Goal: Task Accomplishment & Management: Complete application form

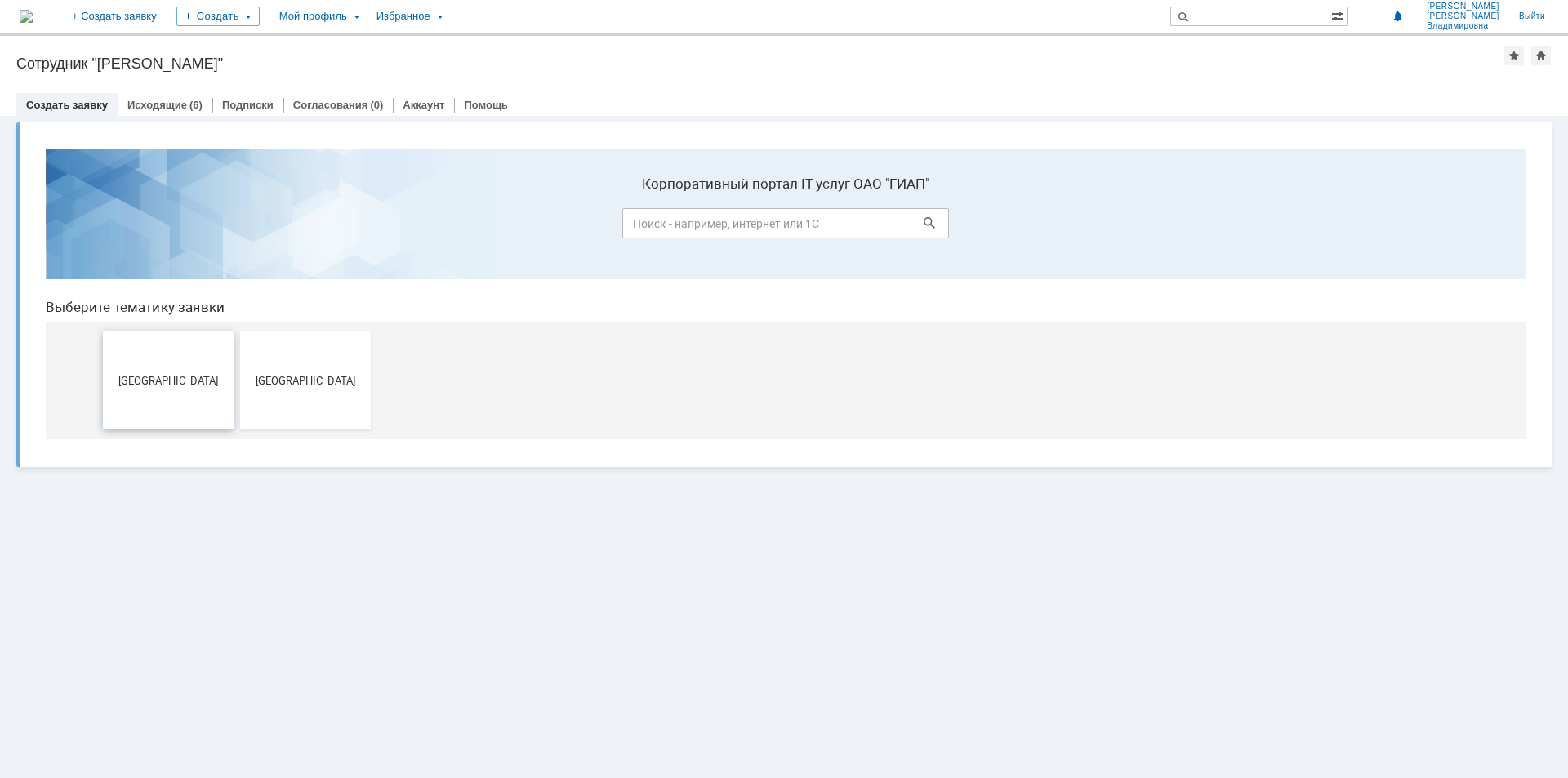
click at [140, 369] on button "[GEOGRAPHIC_DATA]" at bounding box center [168, 381] width 131 height 98
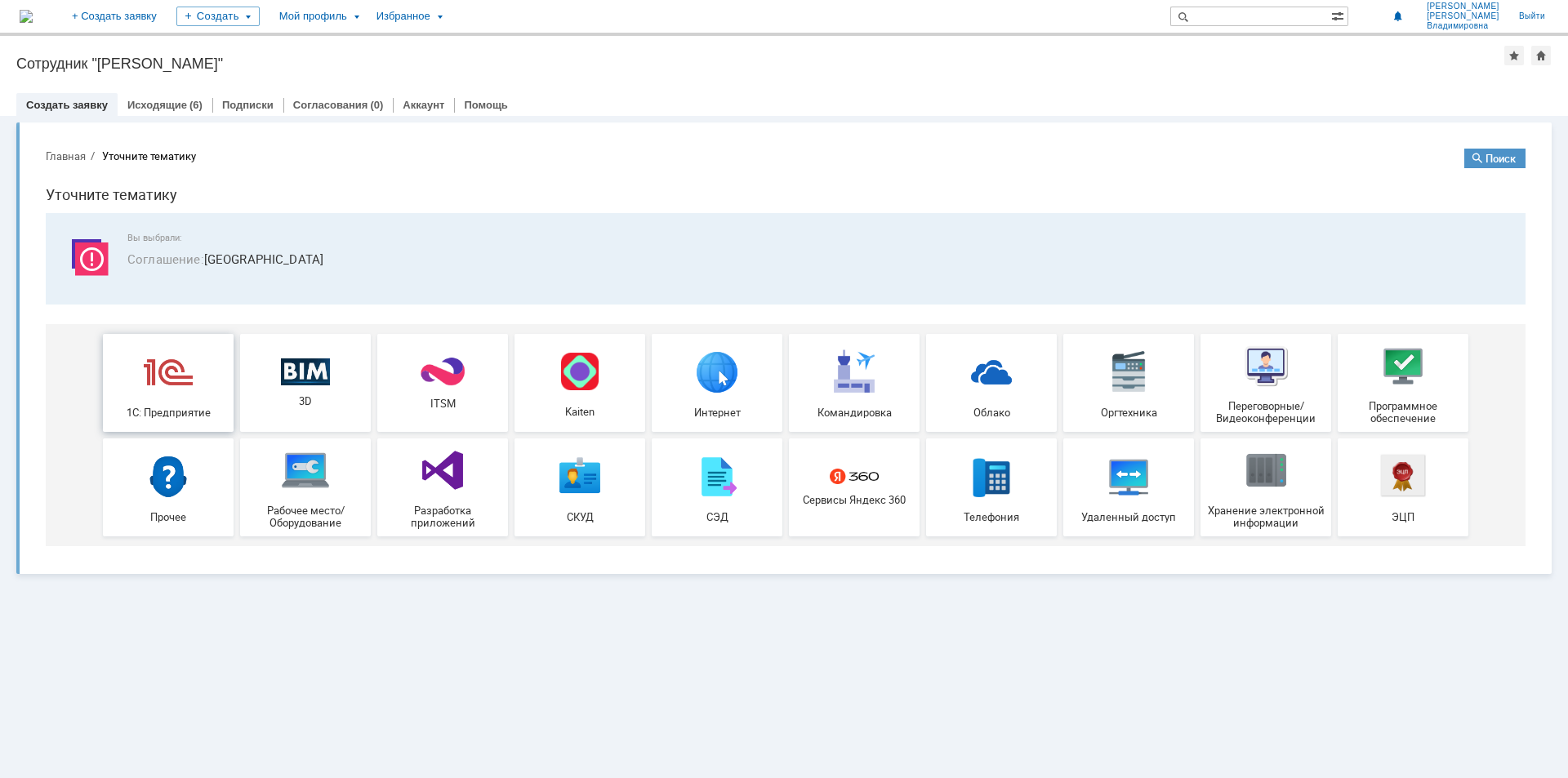
click at [164, 367] on img at bounding box center [168, 372] width 49 height 49
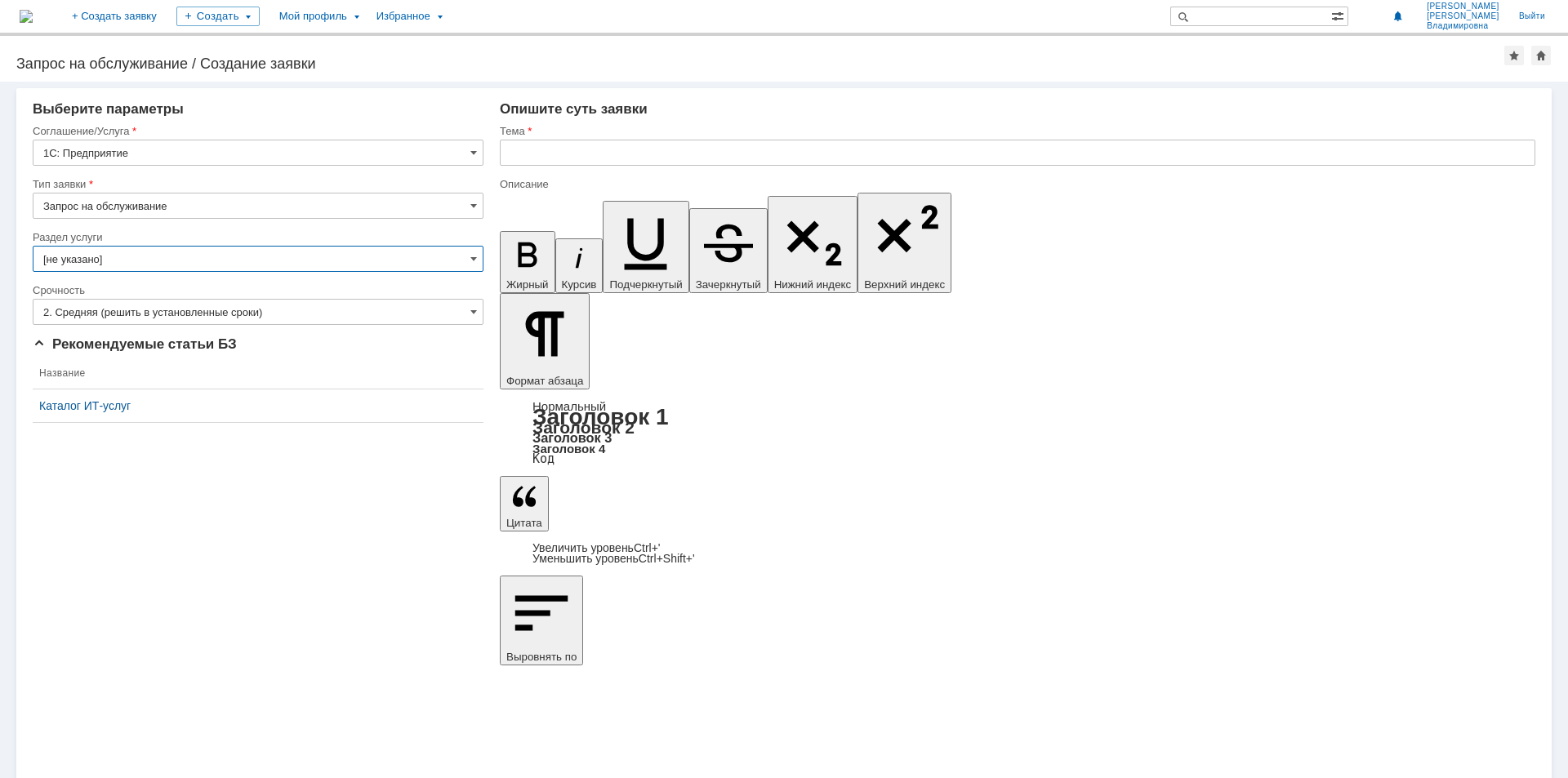
click at [466, 258] on input "[не указано]" at bounding box center [257, 258] width 450 height 26
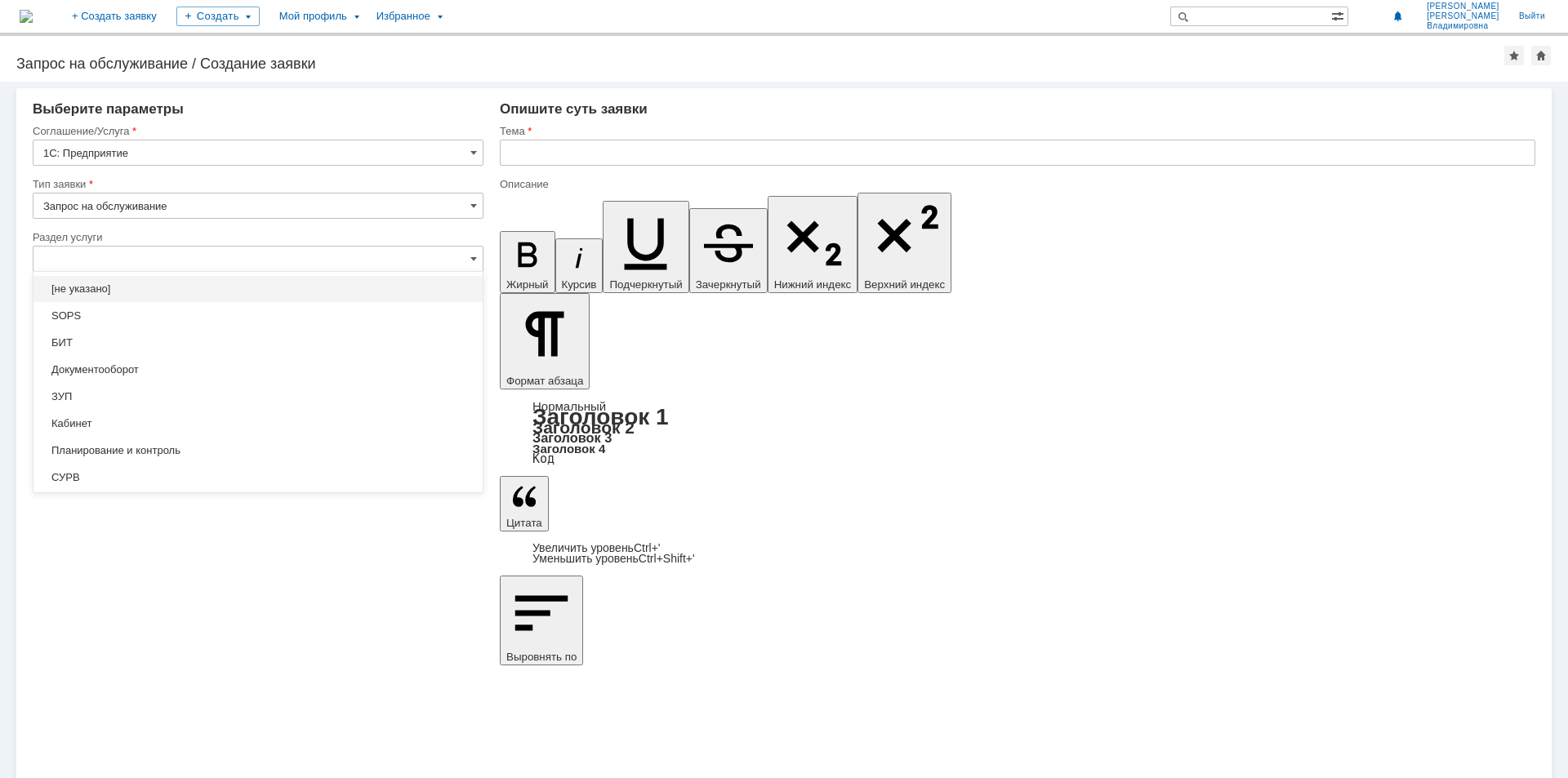
drag, startPoint x: 158, startPoint y: 292, endPoint x: 193, endPoint y: 301, distance: 36.1
click at [159, 292] on span "[не указано]" at bounding box center [258, 289] width 430 height 13
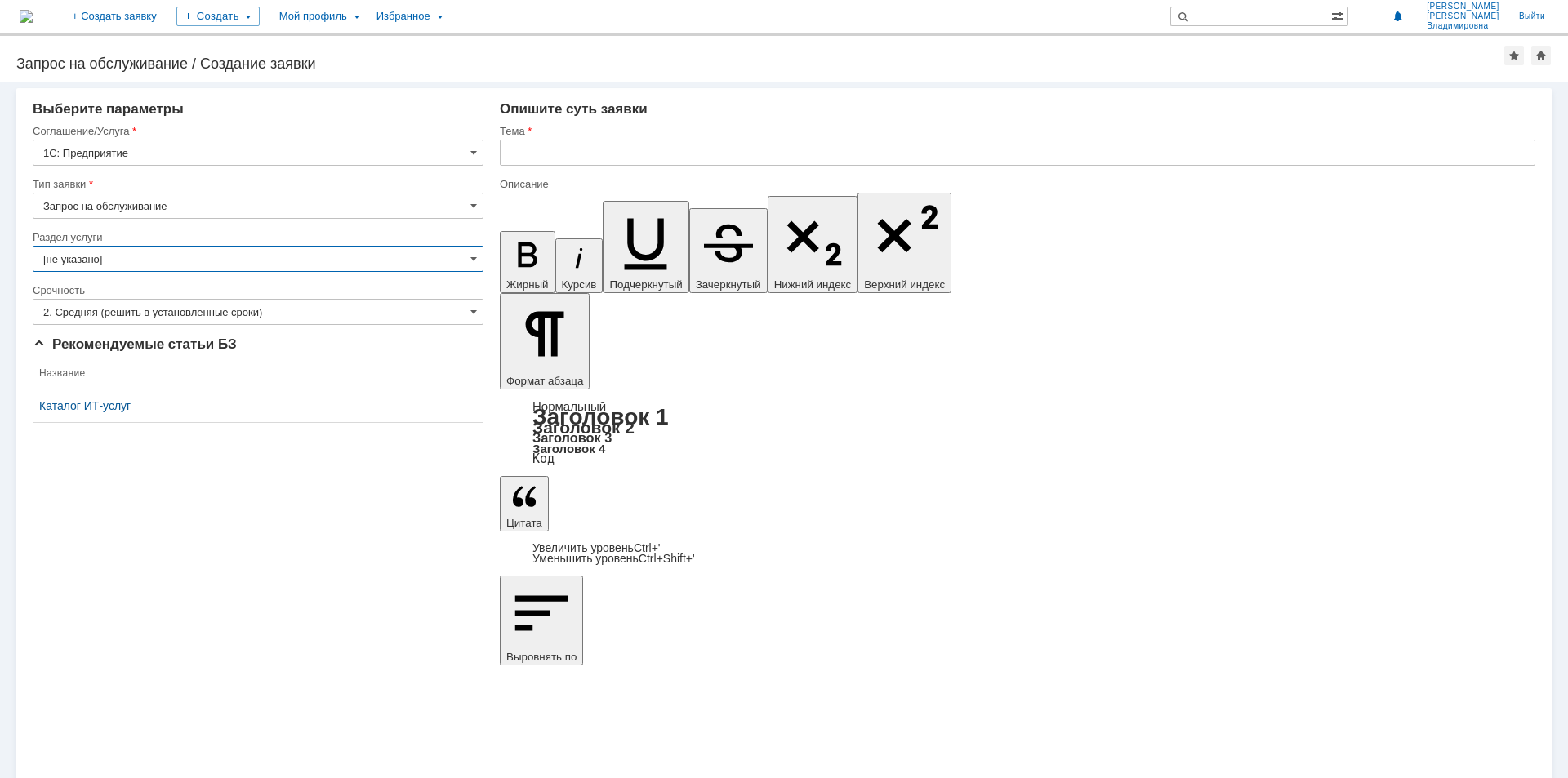
type input "[не указано]"
click at [535, 158] on input "text" at bounding box center [1017, 152] width 1035 height 26
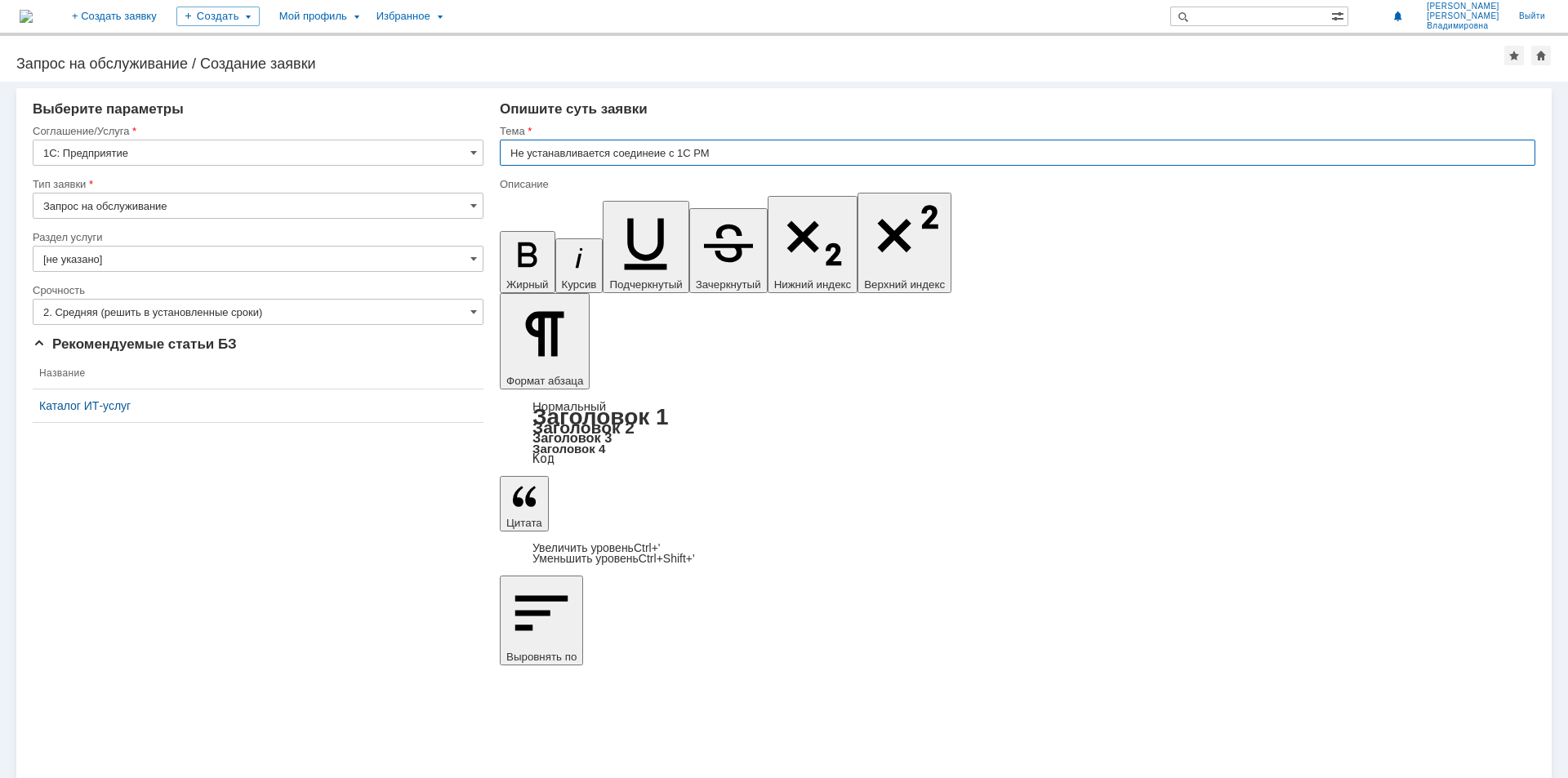
click at [655, 152] on input "Не устанавливается соединеие с 1С РМ" at bounding box center [1017, 152] width 1035 height 26
click at [733, 157] on input "Не устанавливается соединение с 1С РМ" at bounding box center [1017, 152] width 1035 height 26
type input "Не устанавливается соединение с 1С РМ"
drag, startPoint x: 583, startPoint y: 5850, endPoint x: 592, endPoint y: 5853, distance: 9.5
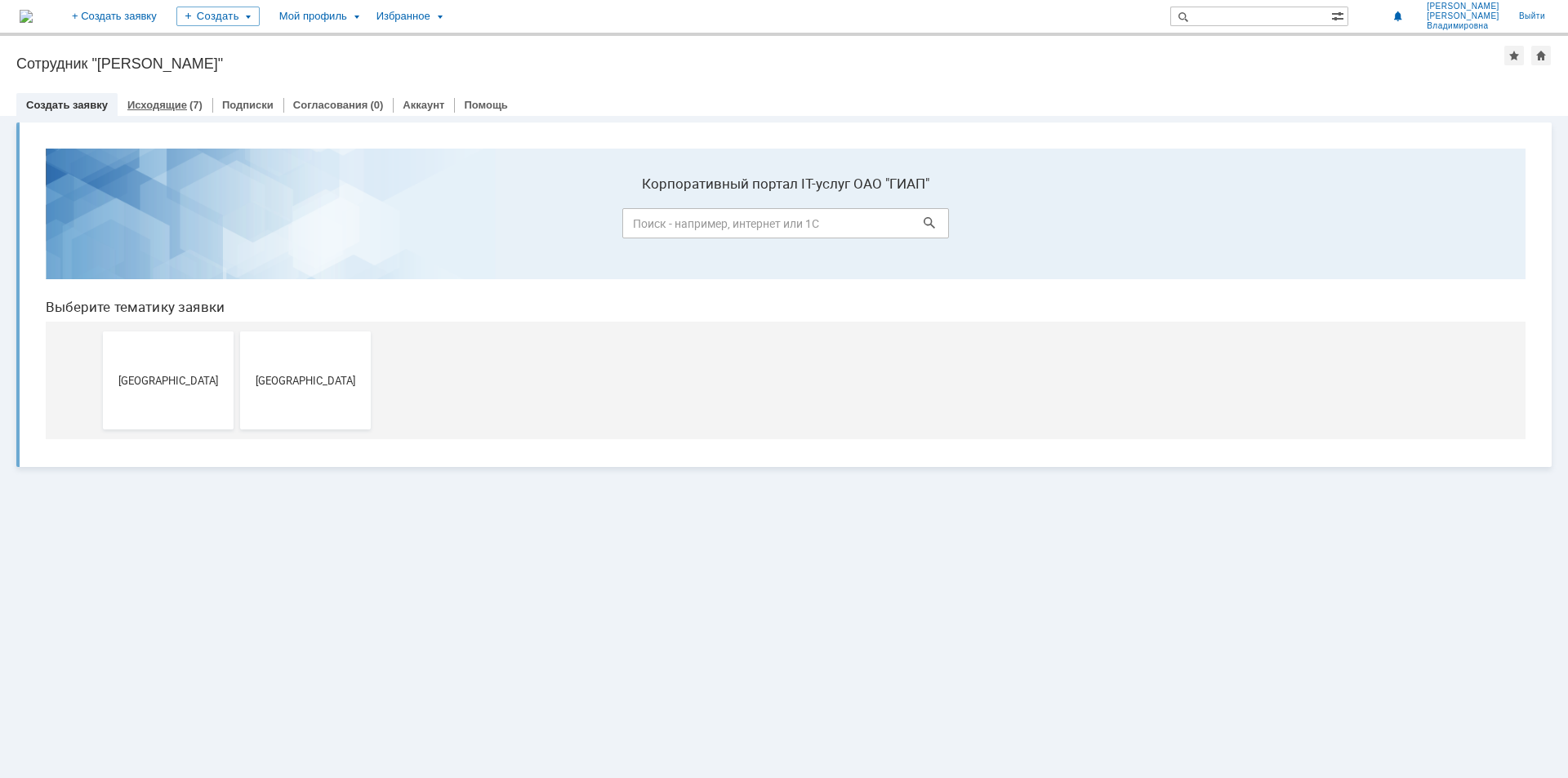
click at [157, 102] on link "Исходящие" at bounding box center [157, 105] width 60 height 12
